Goal: Information Seeking & Learning: Learn about a topic

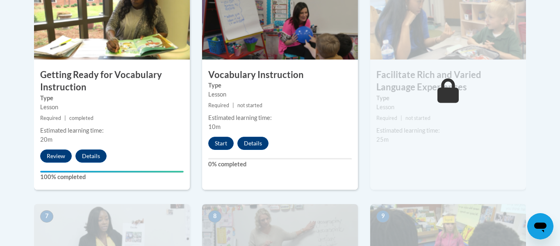
scroll to position [541, 0]
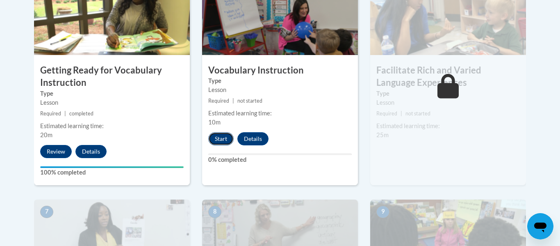
click at [224, 136] on button "Start" at bounding box center [220, 138] width 25 height 13
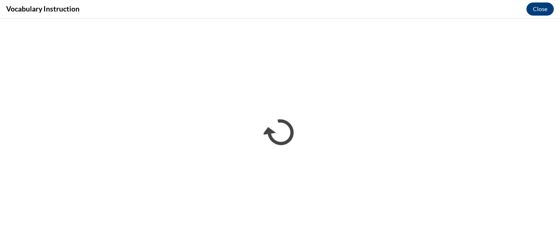
scroll to position [0, 0]
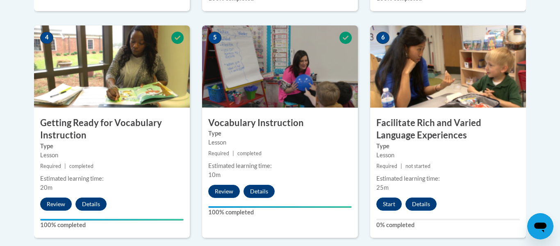
scroll to position [488, 0]
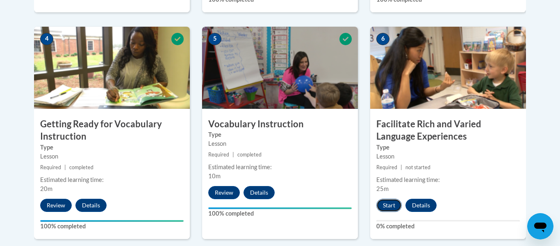
click at [398, 206] on button "Start" at bounding box center [388, 204] width 25 height 13
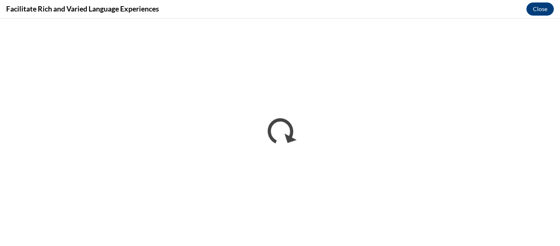
scroll to position [0, 0]
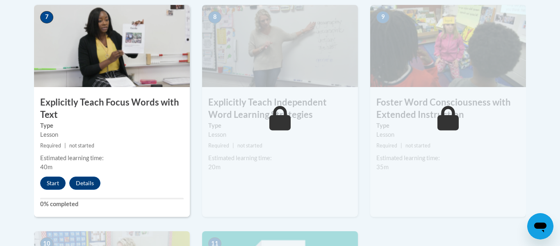
scroll to position [734, 0]
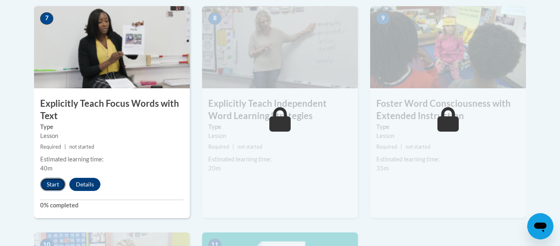
click at [48, 187] on button "Start" at bounding box center [52, 184] width 25 height 13
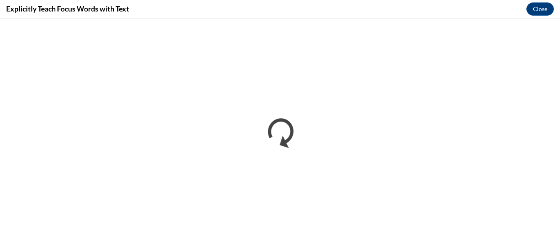
scroll to position [0, 0]
